Goal: Task Accomplishment & Management: Use online tool/utility

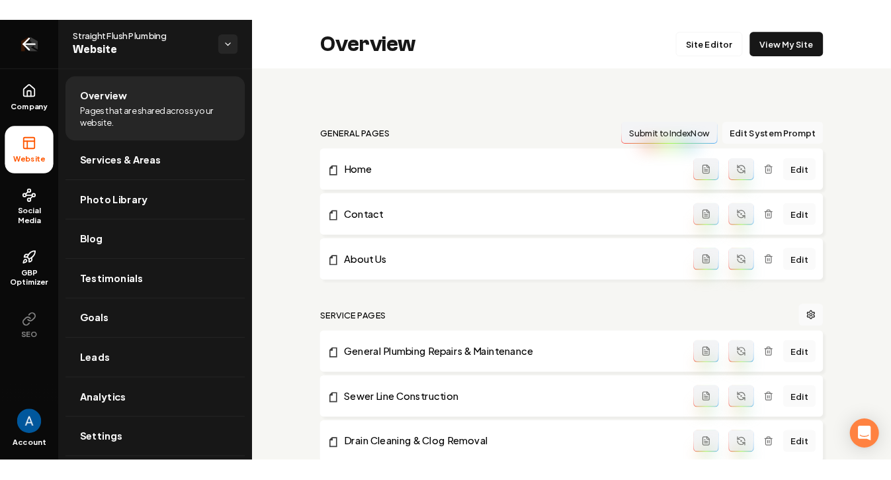
scroll to position [466, 0]
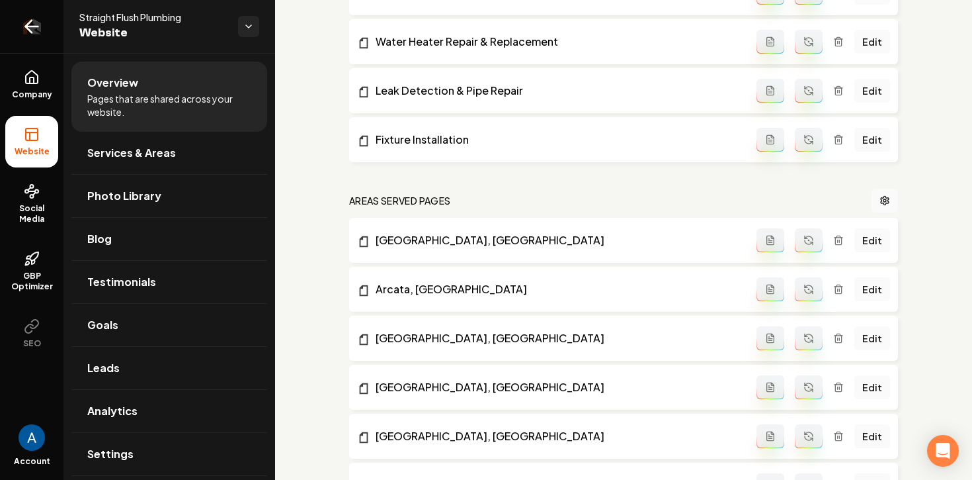
click at [40, 19] on icon "Return to dashboard" at bounding box center [31, 26] width 21 height 21
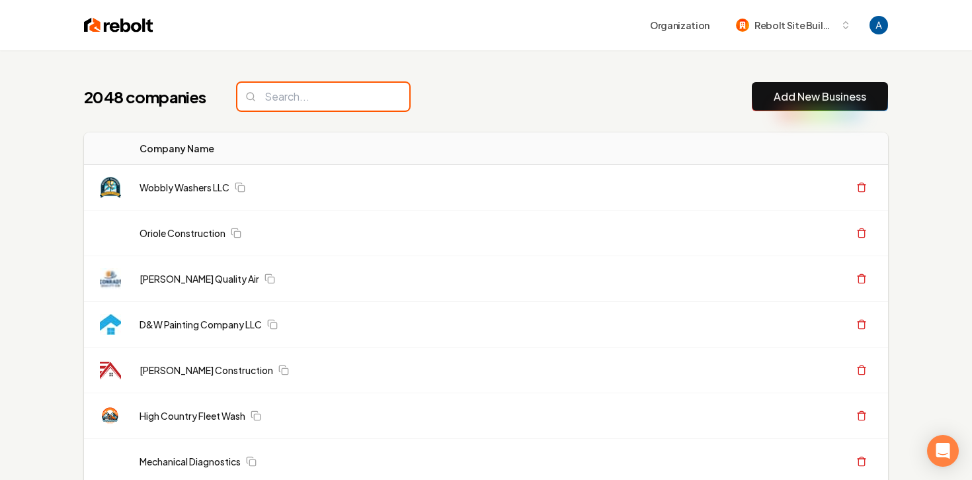
click at [327, 96] on input "search" at bounding box center [323, 97] width 172 height 28
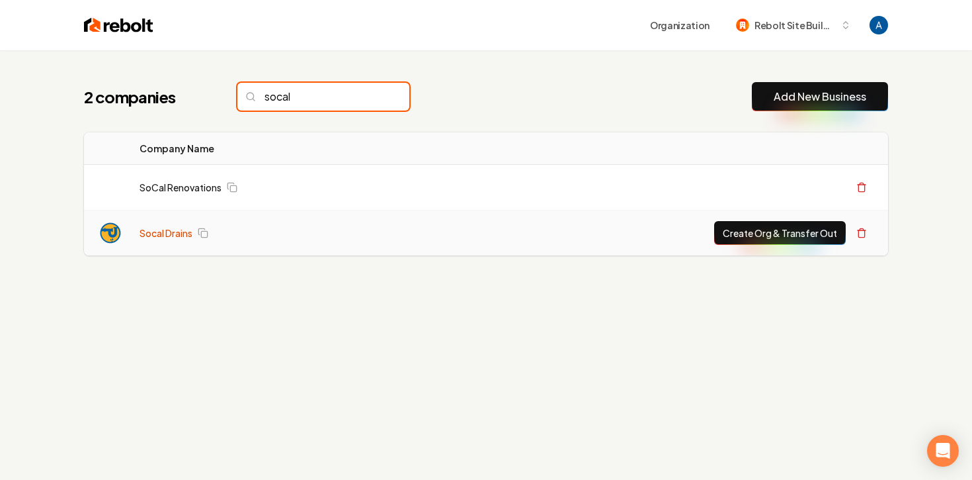
type input "socal"
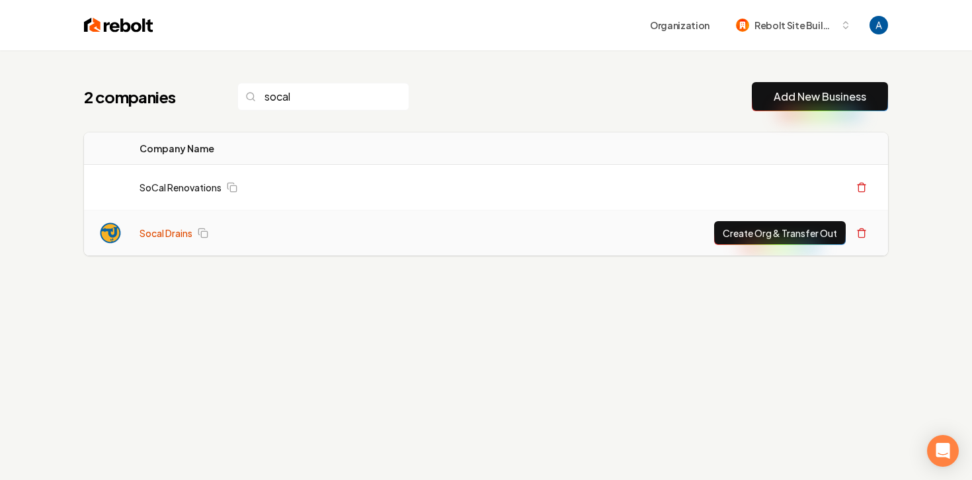
click at [186, 230] on link "Socal Drains" at bounding box center [166, 232] width 53 height 13
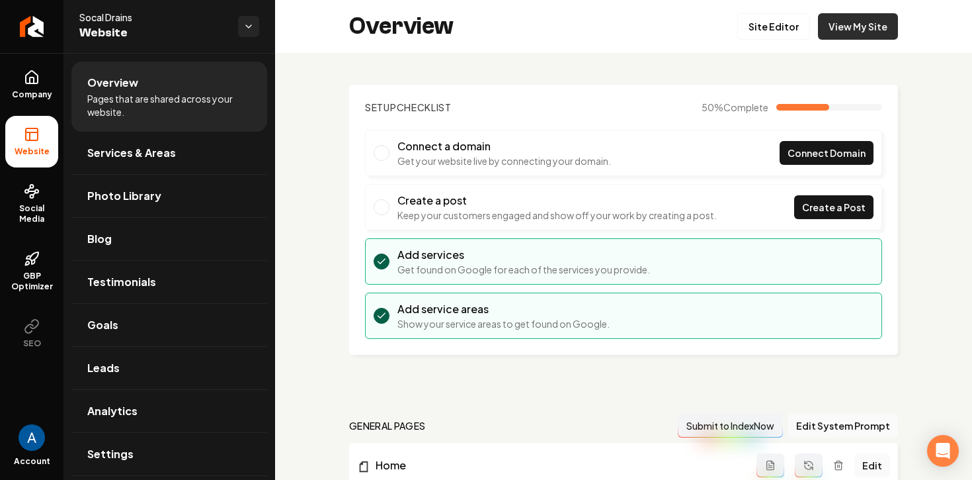
click at [865, 28] on link "View My Site" at bounding box center [858, 26] width 80 height 26
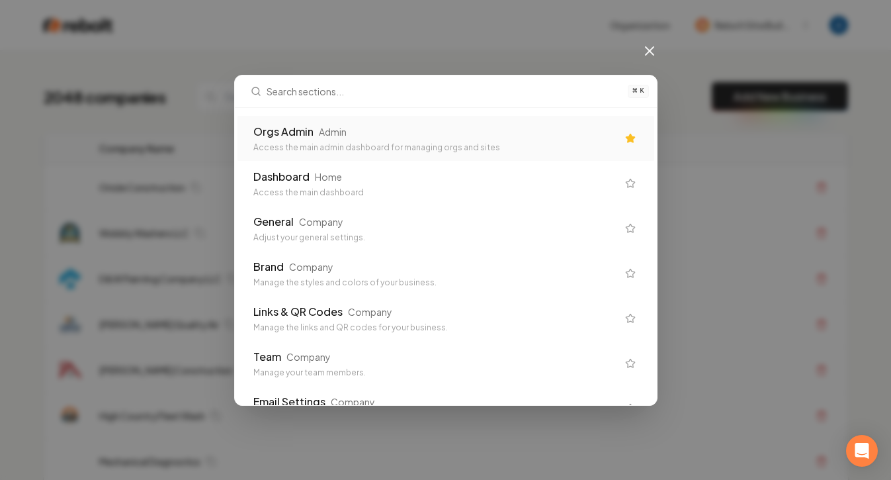
click at [400, 135] on div "Orgs Admin Admin" at bounding box center [435, 132] width 364 height 16
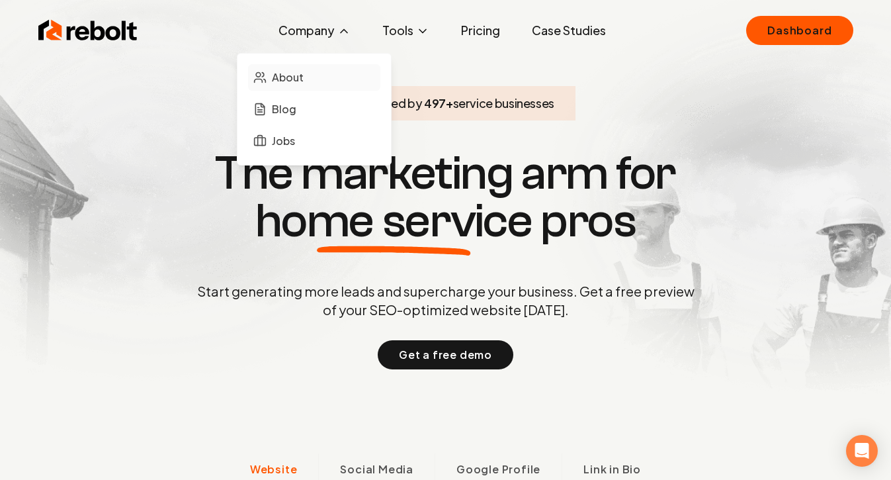
click at [290, 84] on span "About" at bounding box center [288, 77] width 32 height 16
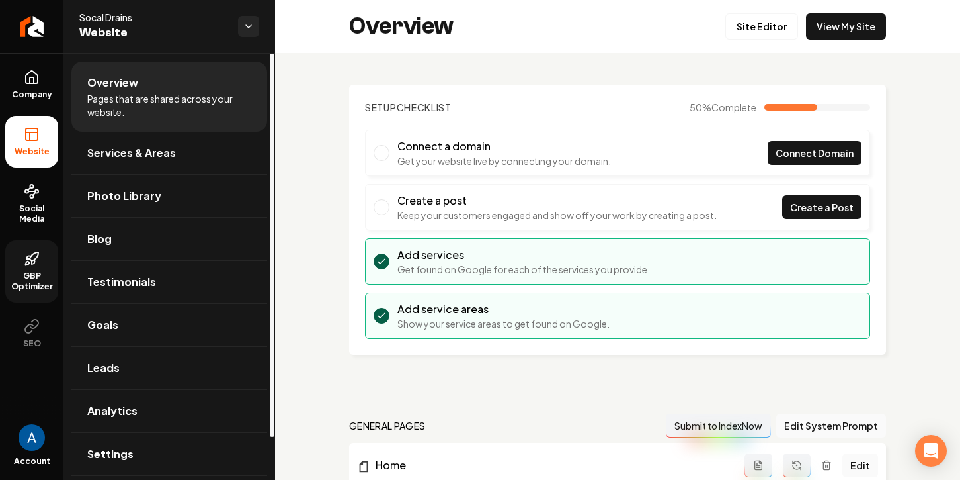
click at [36, 275] on span "GBP Optimizer" at bounding box center [31, 281] width 53 height 21
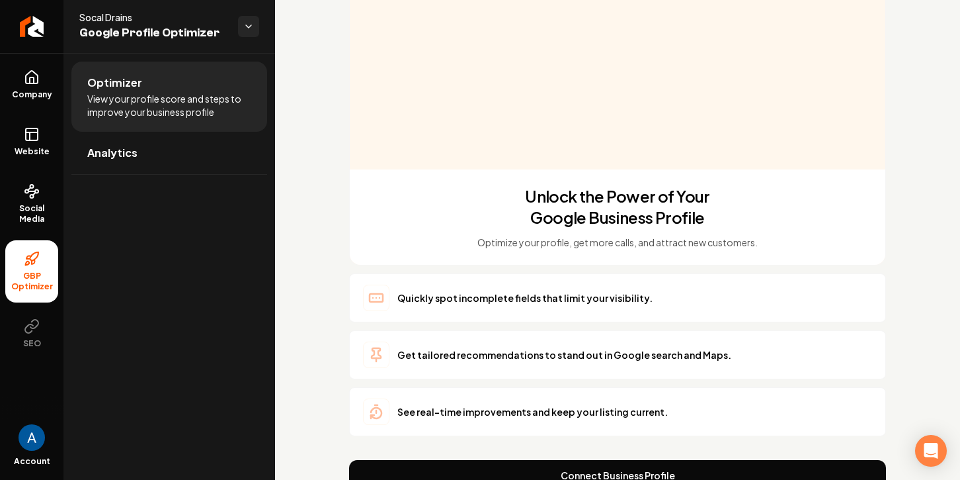
scroll to position [253, 0]
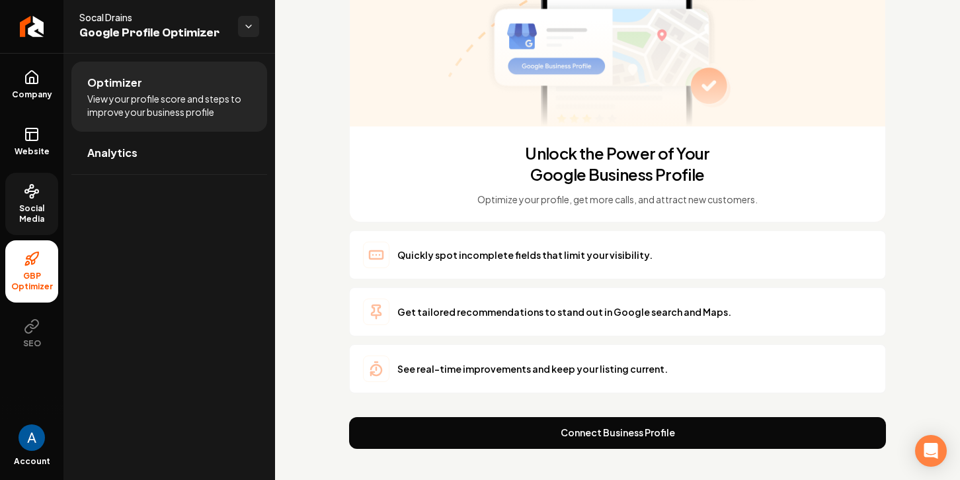
click at [38, 208] on span "Social Media" at bounding box center [31, 213] width 53 height 21
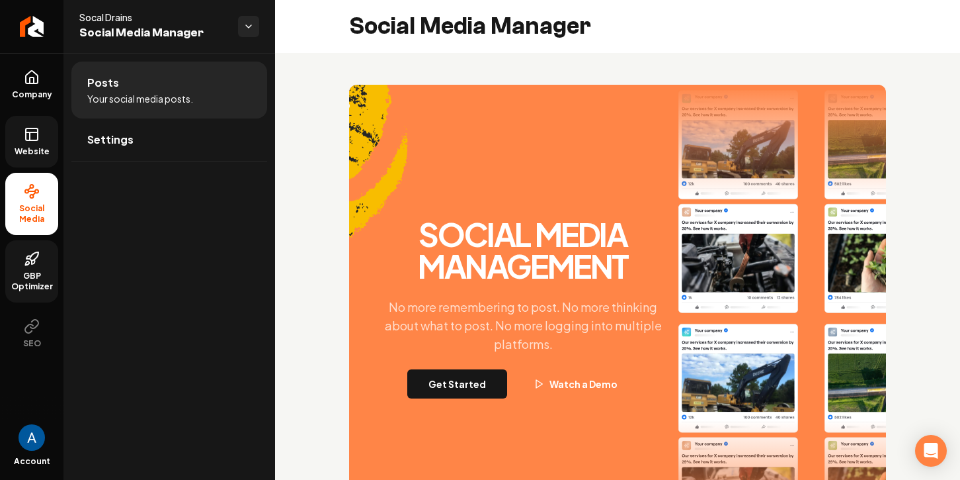
click at [27, 140] on rect at bounding box center [32, 134] width 12 height 12
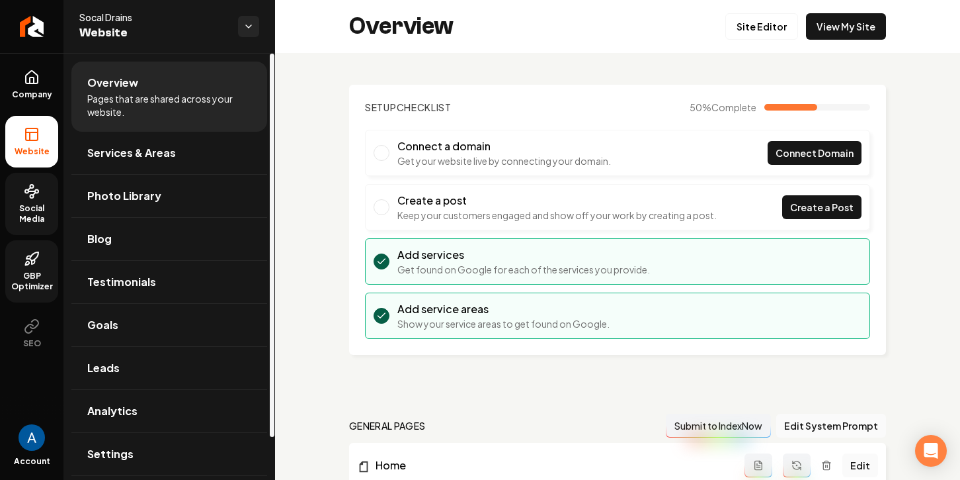
click at [38, 206] on span "Social Media" at bounding box center [31, 213] width 53 height 21
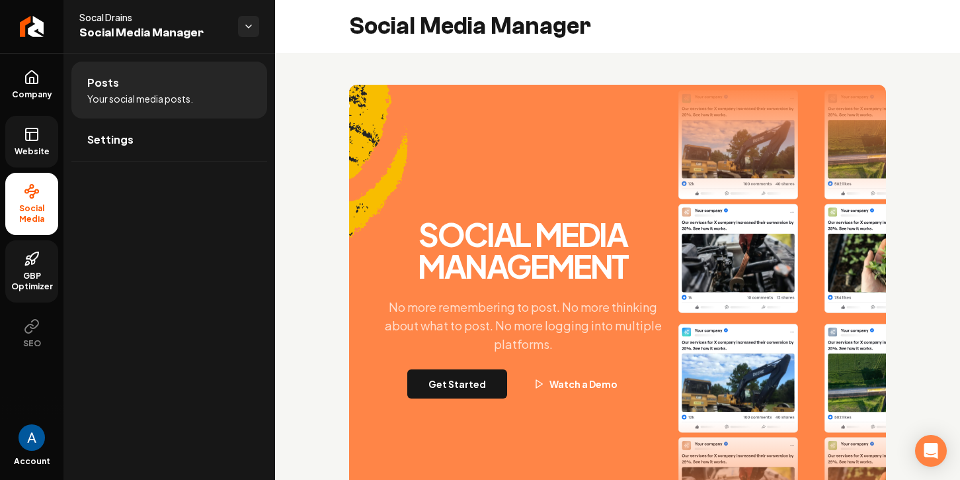
click at [32, 261] on icon at bounding box center [32, 259] width 16 height 16
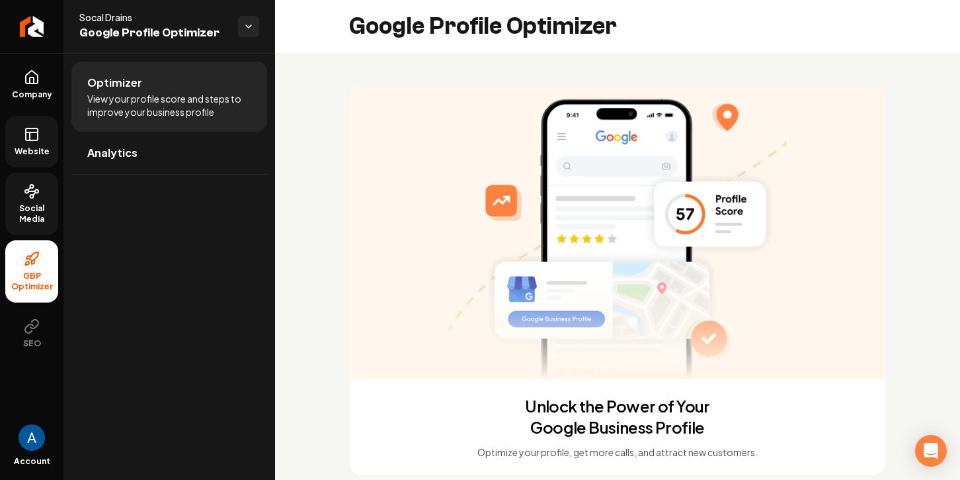
click at [39, 151] on span "Website" at bounding box center [32, 151] width 46 height 11
